Goal: Transaction & Acquisition: Purchase product/service

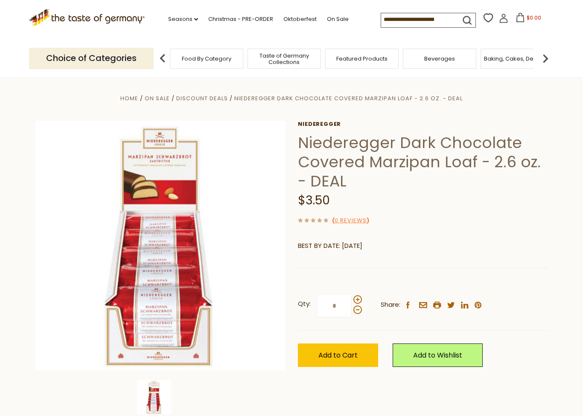
click at [414, 18] on input at bounding box center [417, 19] width 72 height 12
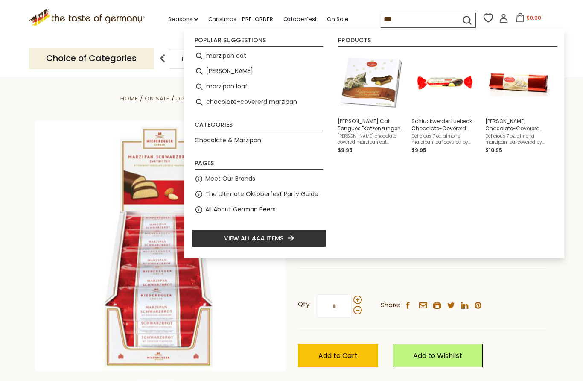
type input "*"
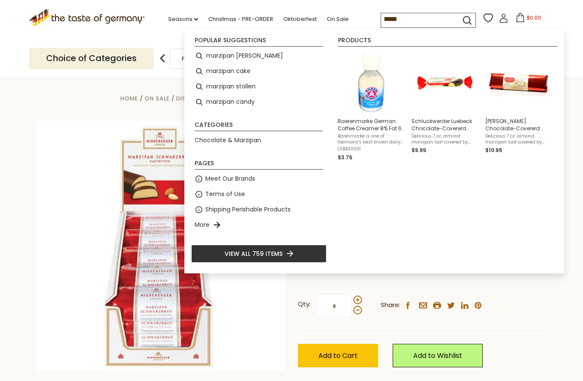
type input "*****"
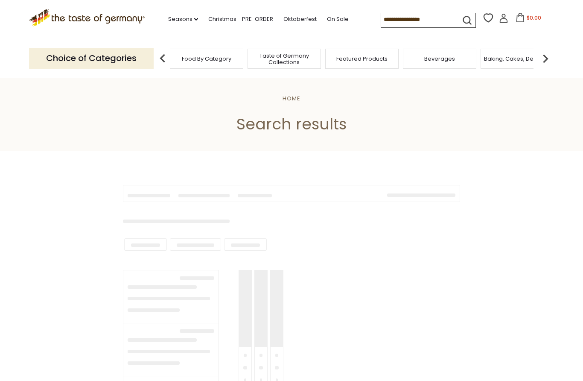
type input "*****"
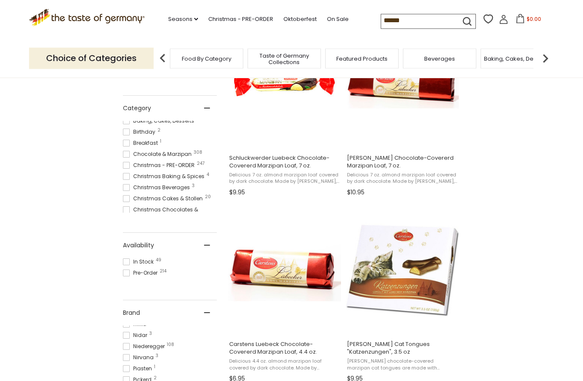
scroll to position [38, 0]
click at [123, 154] on span at bounding box center [126, 153] width 7 height 7
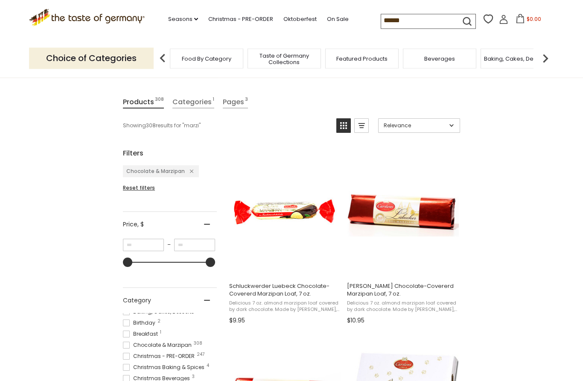
scroll to position [88, 0]
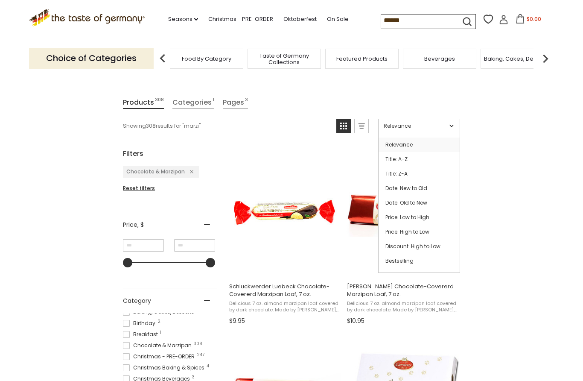
click at [424, 235] on link "Price: High to Low" at bounding box center [419, 232] width 81 height 15
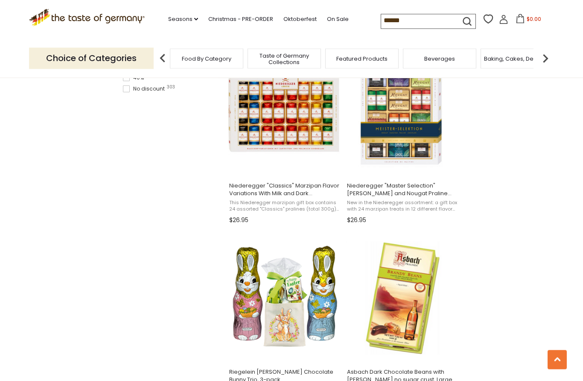
scroll to position [748, 0]
click at [251, 128] on img "Niederegger" at bounding box center [284, 111] width 113 height 113
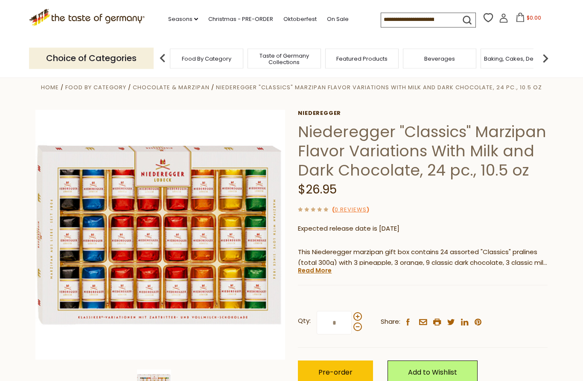
scroll to position [47, 0]
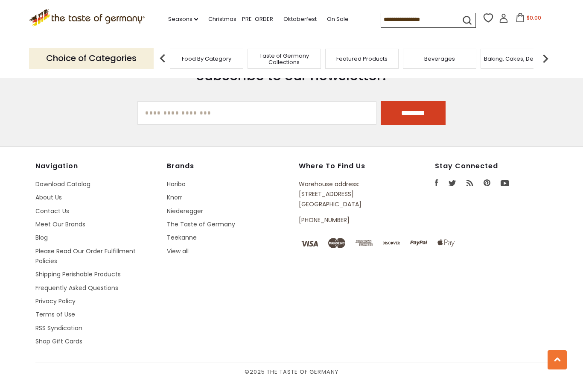
type input "*****"
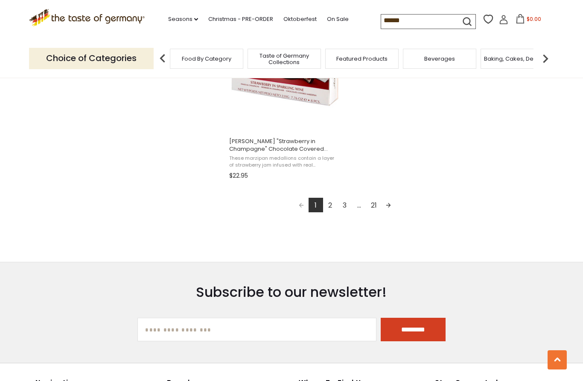
scroll to position [1537, 0]
click at [392, 207] on link "Next page" at bounding box center [388, 205] width 15 height 15
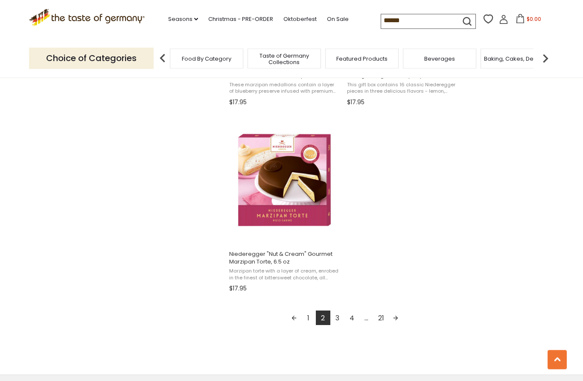
scroll to position [1433, 0]
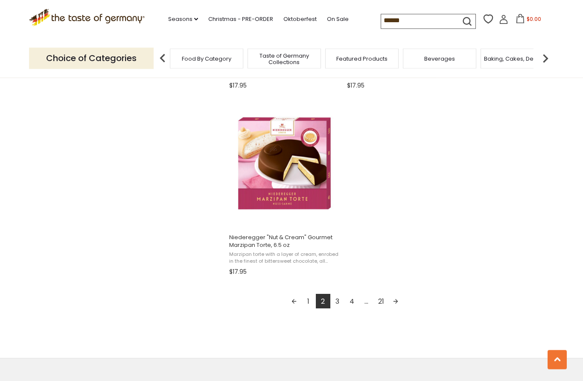
click at [398, 304] on link "Next page" at bounding box center [395, 301] width 15 height 15
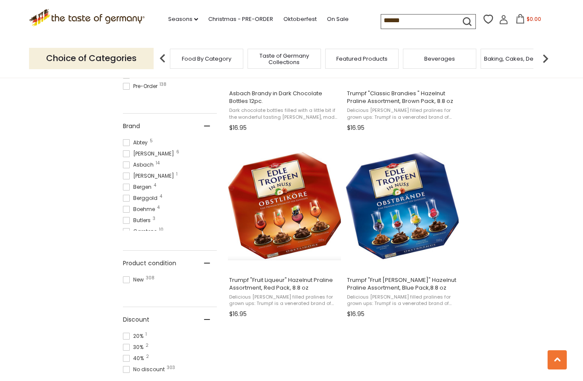
scroll to position [478, 0]
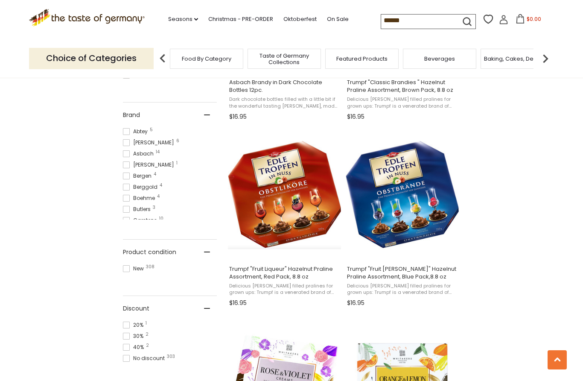
click at [124, 179] on span at bounding box center [126, 175] width 7 height 7
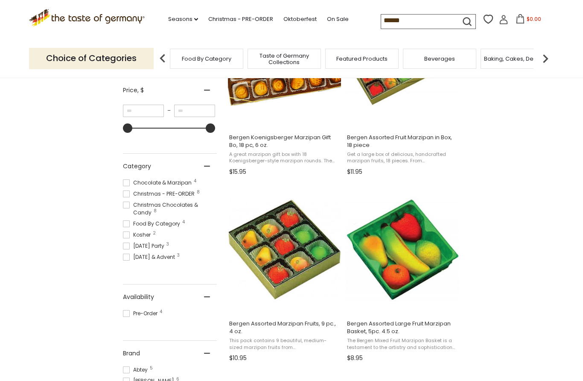
scroll to position [236, 0]
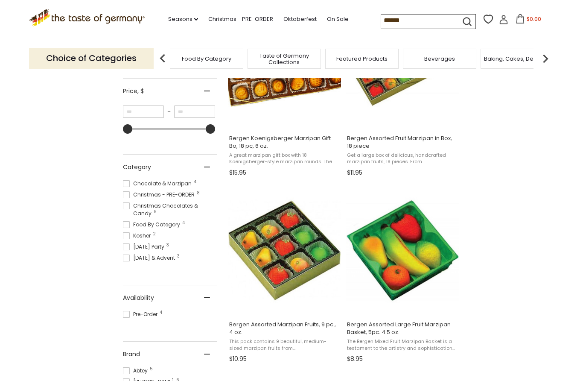
click at [253, 342] on span "This pack contains 9 beautiful, medium-sized marzipan fruits from Bergen (made …" at bounding box center [284, 344] width 111 height 13
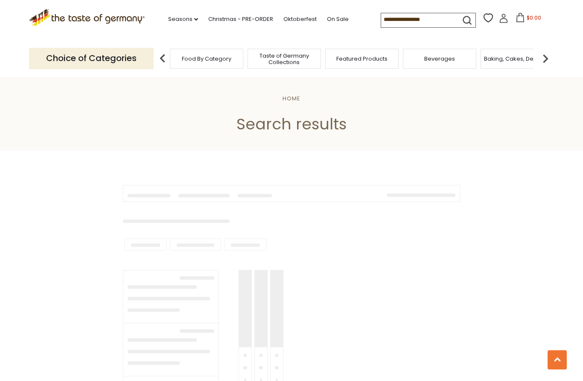
scroll to position [435, 0]
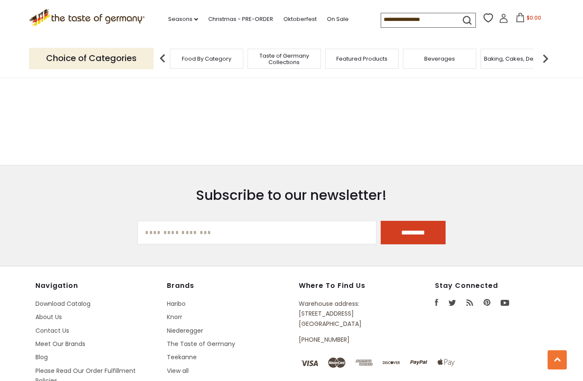
type input "*****"
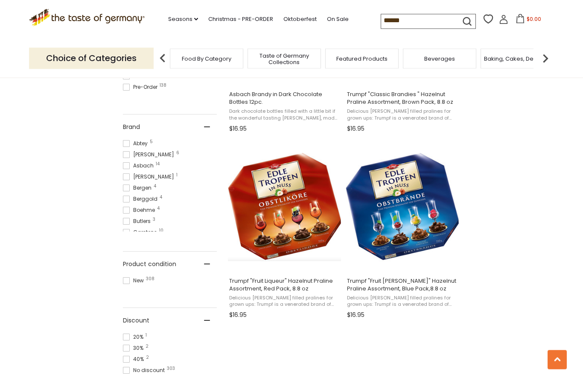
scroll to position [471, 0]
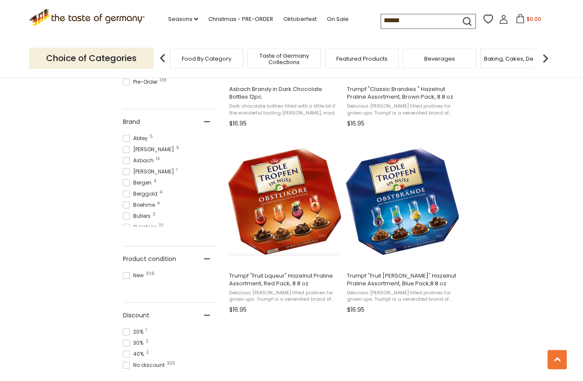
click at [131, 161] on span "Asbach 14" at bounding box center [139, 161] width 33 height 8
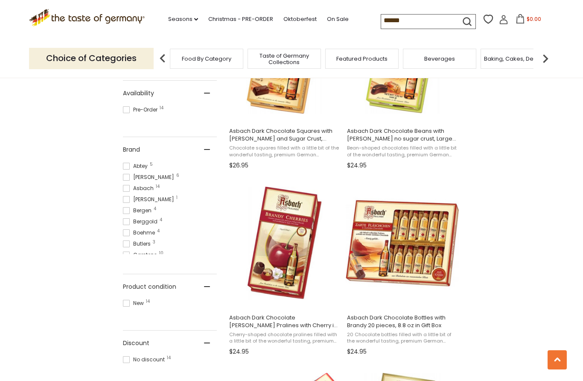
click at [128, 185] on span at bounding box center [126, 188] width 7 height 7
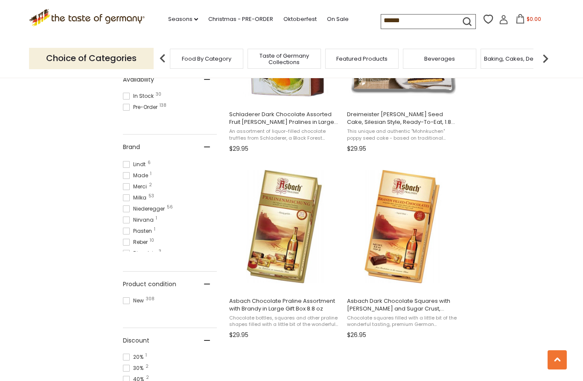
scroll to position [241, 0]
click at [169, 205] on label "Niederegger 56" at bounding box center [170, 208] width 94 height 8
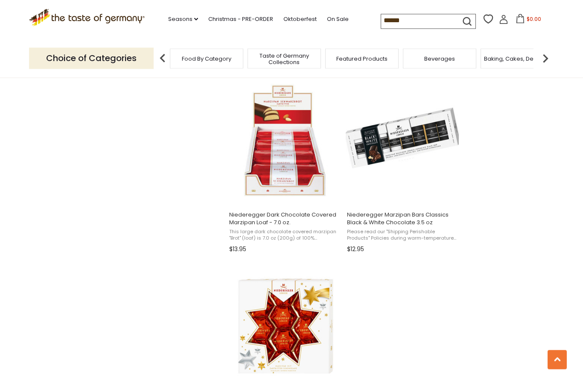
scroll to position [1277, 0]
click at [302, 175] on img "Niederegger Dark Chocolate Covered Marzipan Loaf - 7.0 oz." at bounding box center [284, 140] width 113 height 113
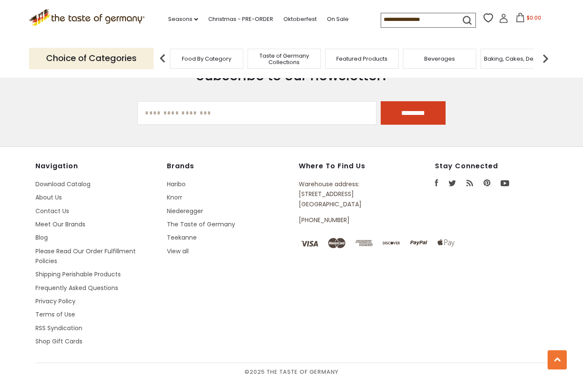
type input "*****"
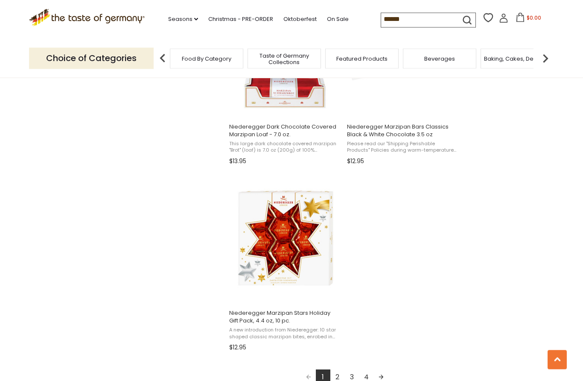
scroll to position [1424, 0]
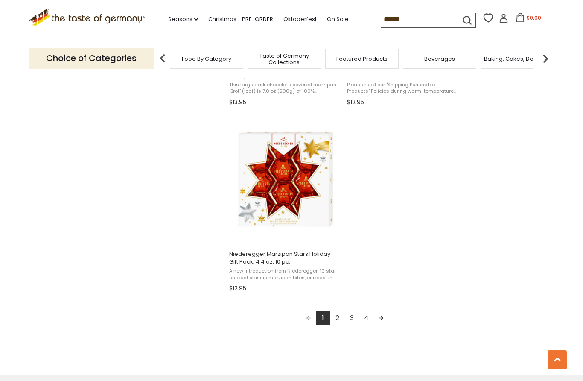
click at [382, 319] on link "Next page" at bounding box center [381, 317] width 15 height 15
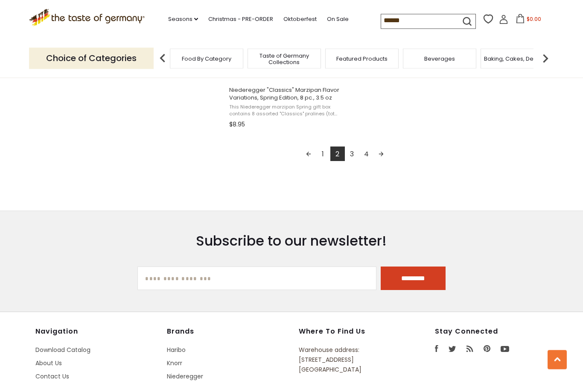
scroll to position [1611, 0]
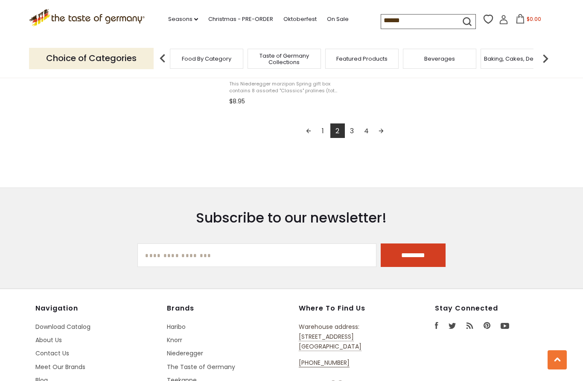
click at [380, 130] on link "Next page" at bounding box center [381, 130] width 15 height 15
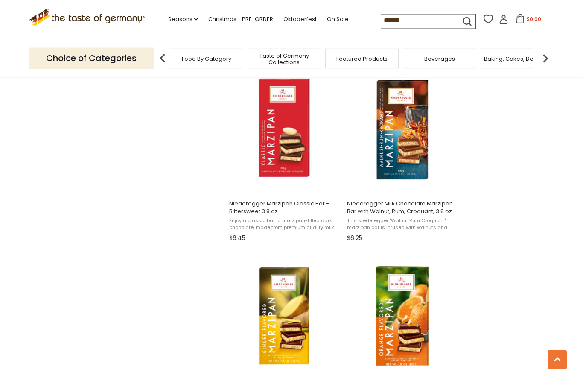
scroll to position [917, 0]
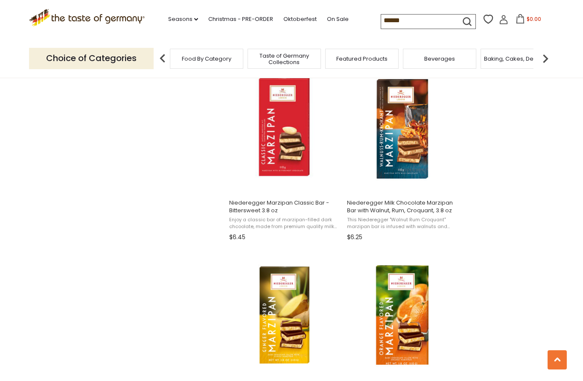
click at [288, 203] on span "Niederegger Marzipan Classic Bar - Bittersweet 3.8 oz" at bounding box center [284, 206] width 111 height 15
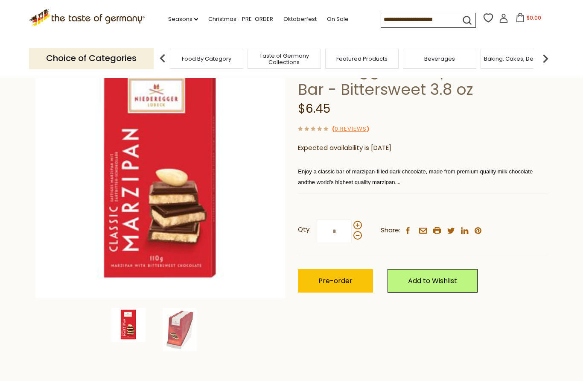
scroll to position [74, 0]
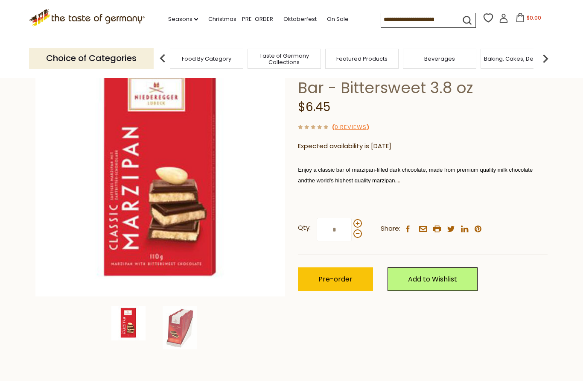
click at [370, 176] on span "the world's highest quality marzipan." at bounding box center [353, 179] width 93 height 9
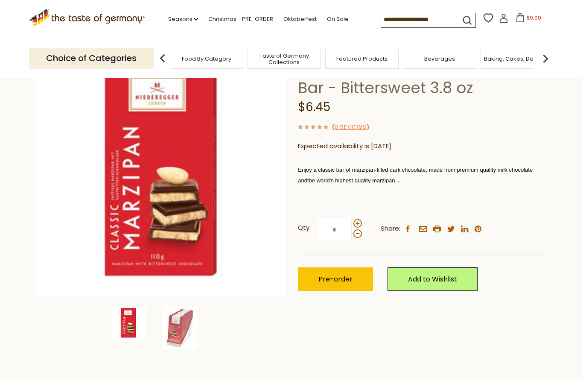
scroll to position [63, 0]
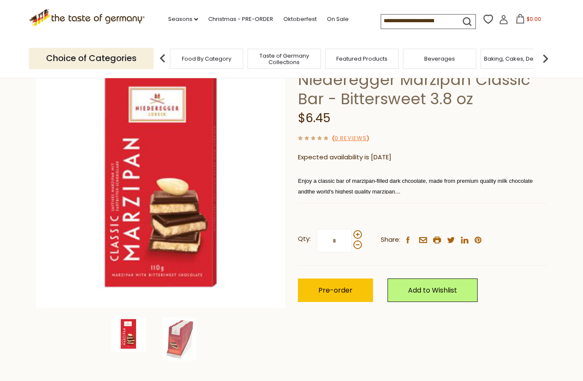
click at [177, 338] on img at bounding box center [180, 338] width 34 height 43
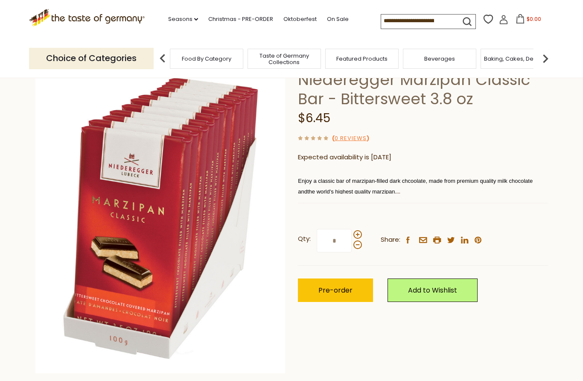
scroll to position [0, 0]
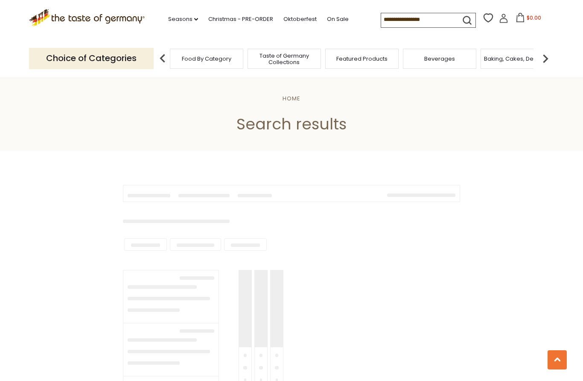
scroll to position [953, 0]
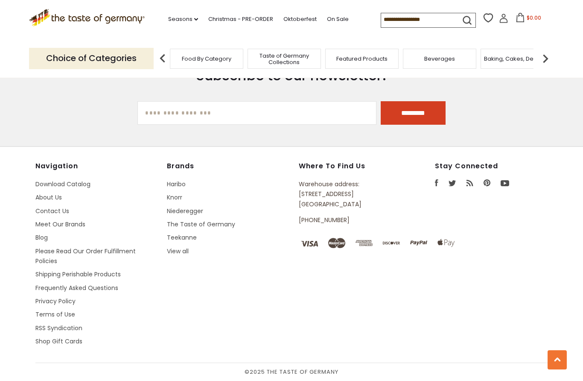
type input "*****"
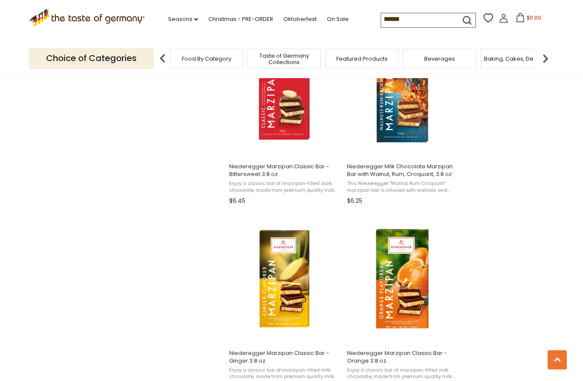
scroll to position [953, 0]
